Goal: Task Accomplishment & Management: Manage account settings

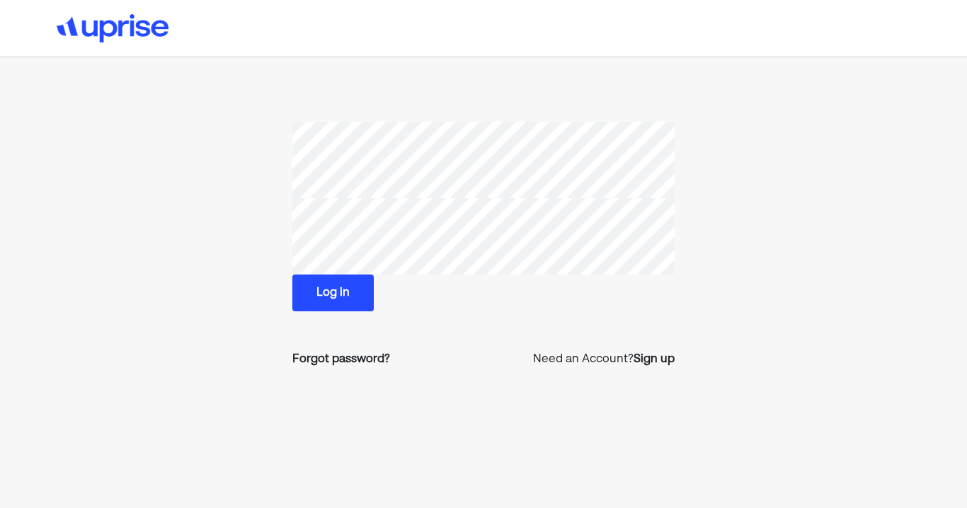
click at [348, 290] on button "Log in" at bounding box center [332, 293] width 81 height 37
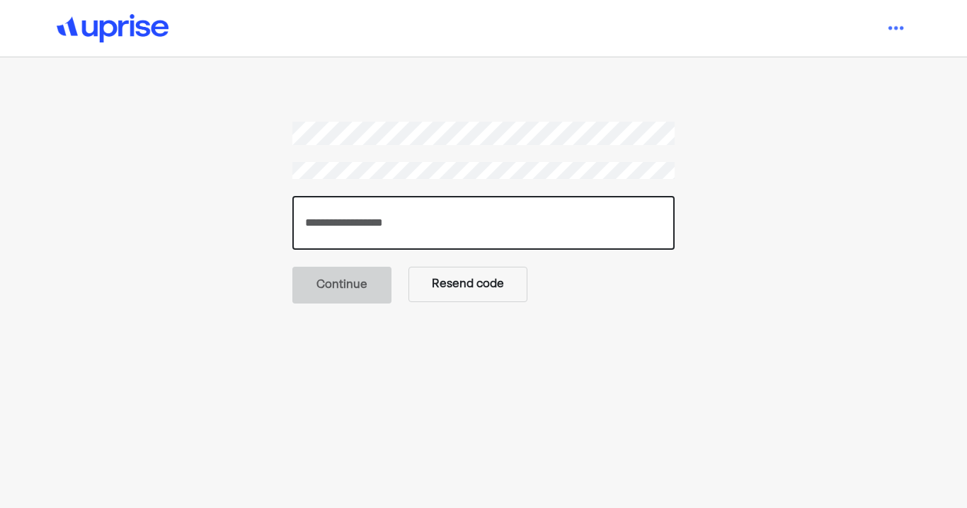
click at [379, 213] on input "number" at bounding box center [483, 223] width 382 height 54
type input "******"
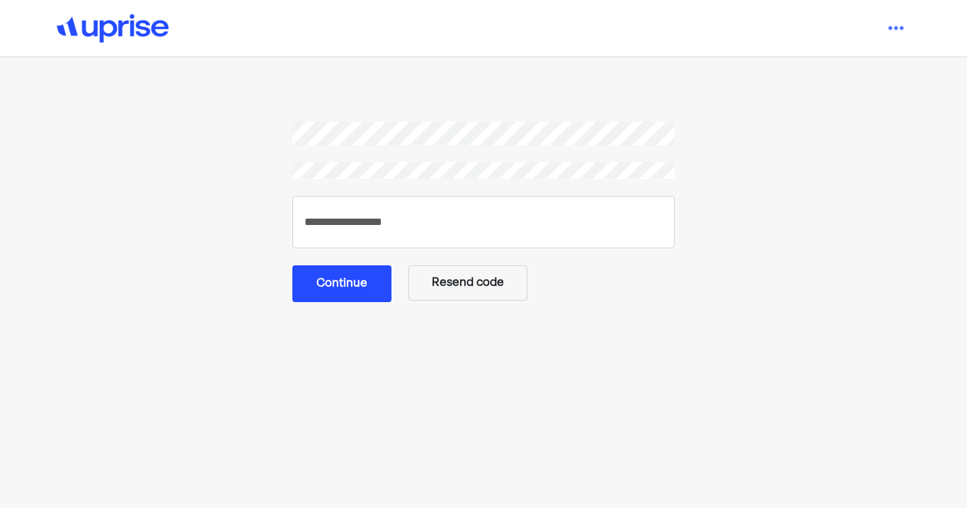
click at [352, 283] on button "Continue" at bounding box center [341, 284] width 99 height 37
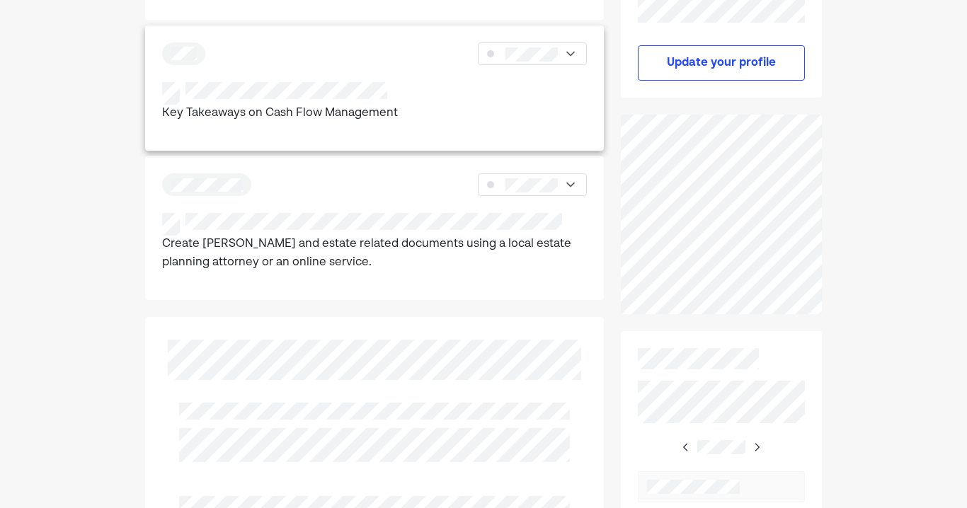
scroll to position [453, 0]
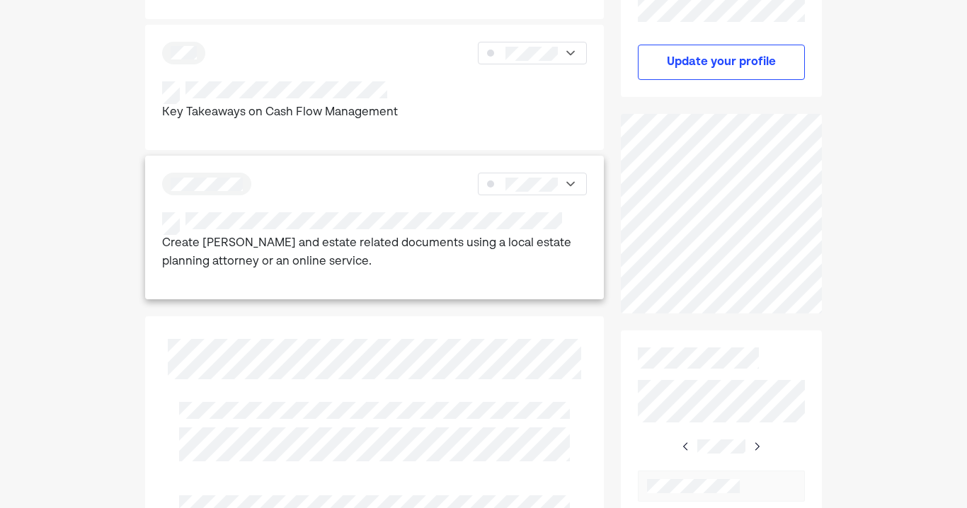
click at [570, 181] on img at bounding box center [571, 184] width 14 height 14
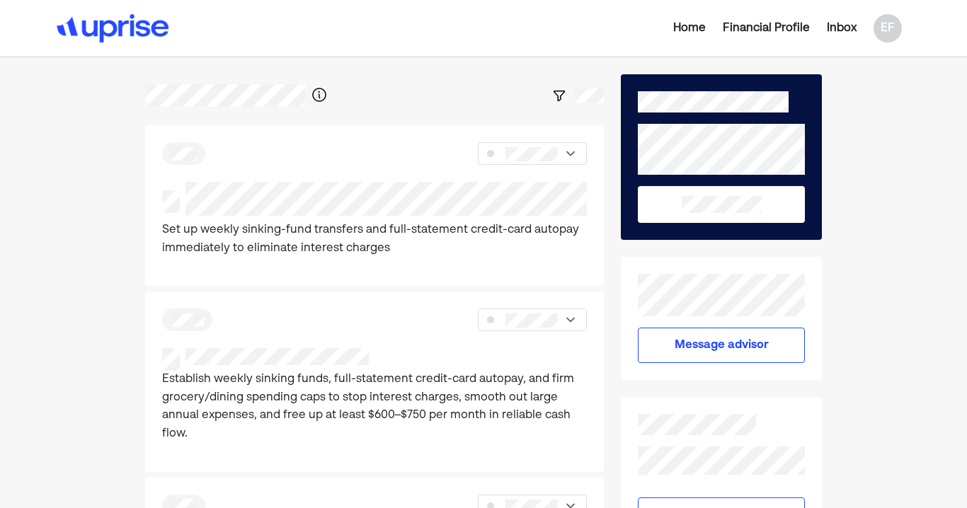
scroll to position [0, 0]
click at [846, 29] on div "Inbox" at bounding box center [842, 28] width 30 height 17
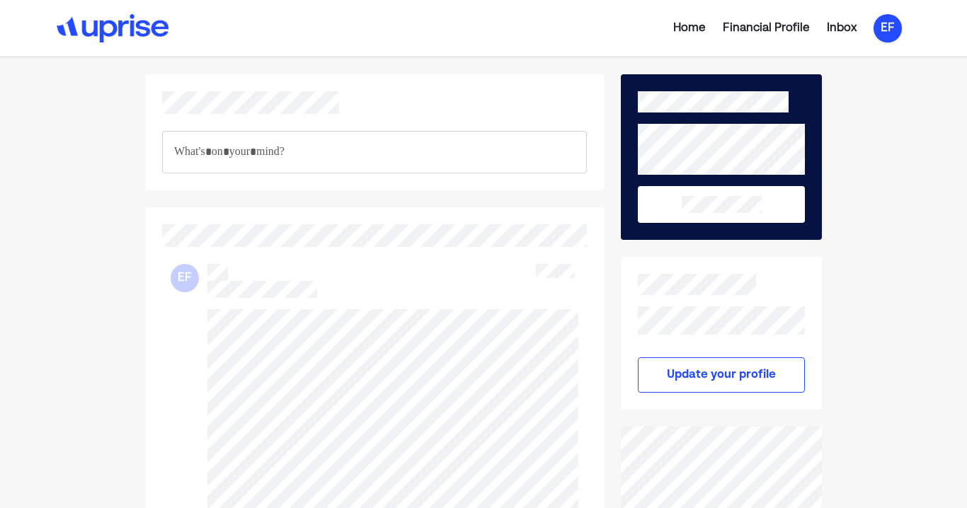
click at [887, 35] on div "EF" at bounding box center [888, 28] width 28 height 28
click at [870, 118] on div "Log out" at bounding box center [876, 114] width 42 height 17
